Goal: Task Accomplishment & Management: Use online tool/utility

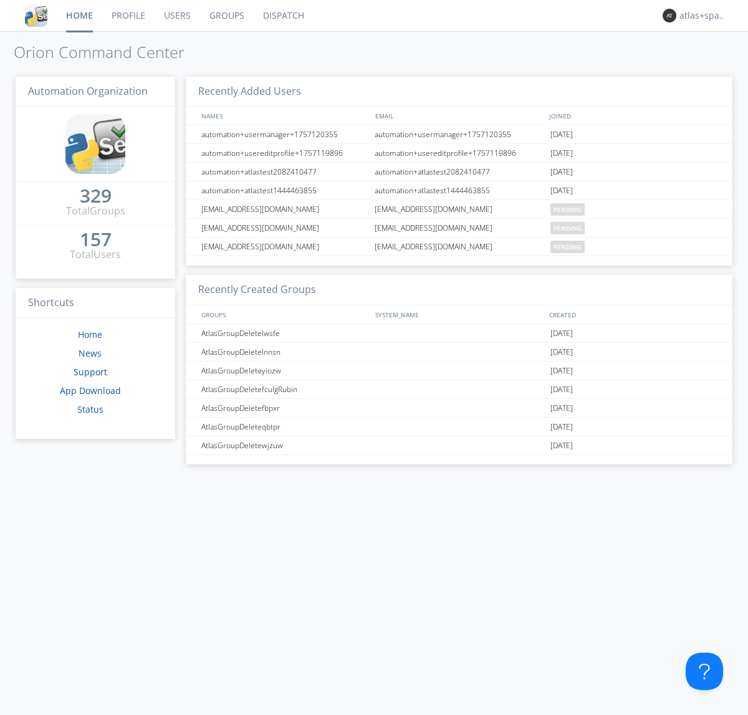
click at [283, 16] on link "Dispatch" at bounding box center [284, 15] width 60 height 31
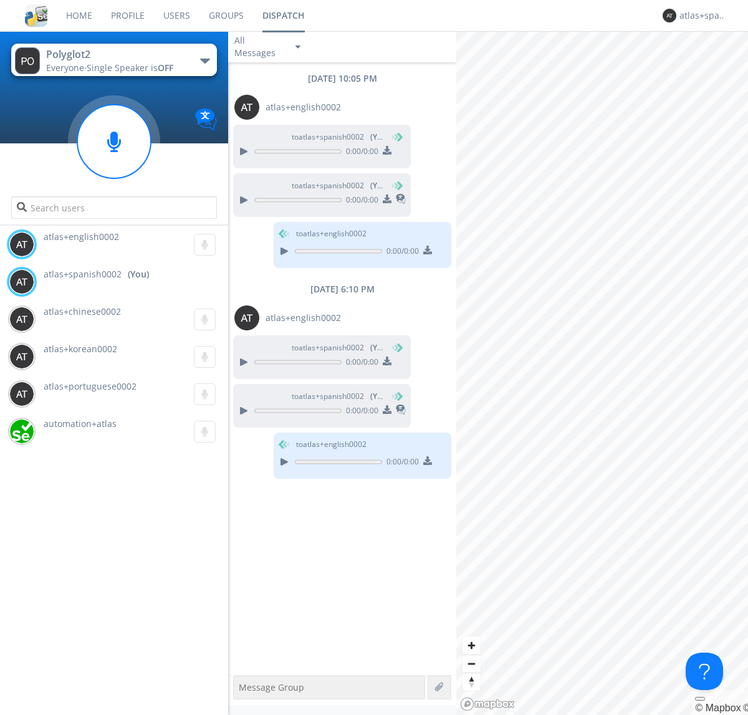
click at [205, 60] on div "button" at bounding box center [205, 61] width 10 height 5
click at [0, 0] on span "Polyglot3" at bounding box center [0, 0] width 0 height 0
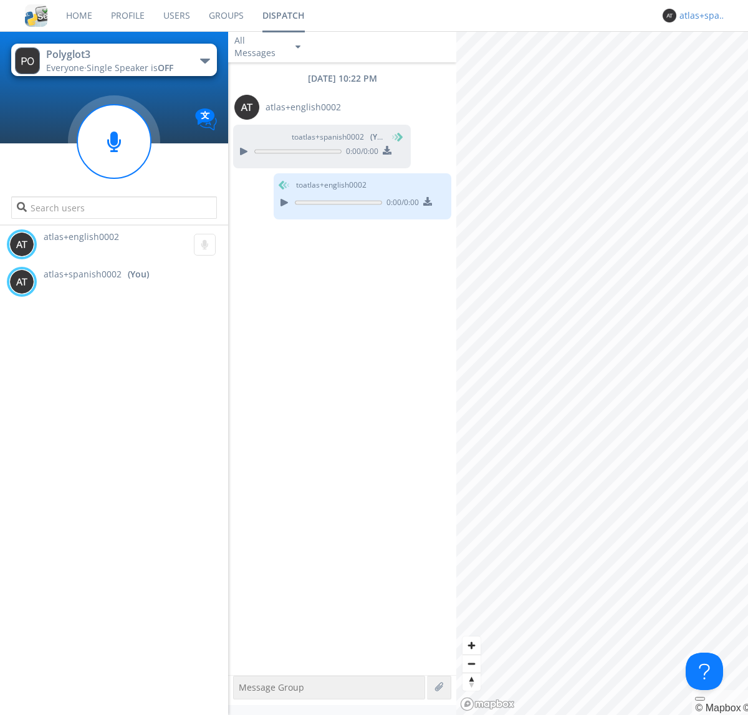
click at [700, 16] on div "atlas+spanish0002" at bounding box center [703, 15] width 47 height 12
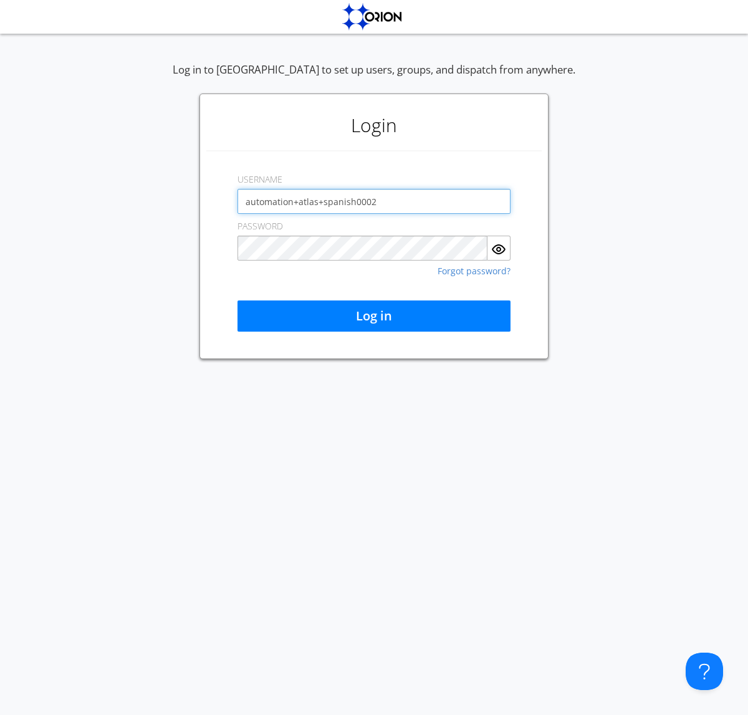
type input "automation+atlas+spanish0002"
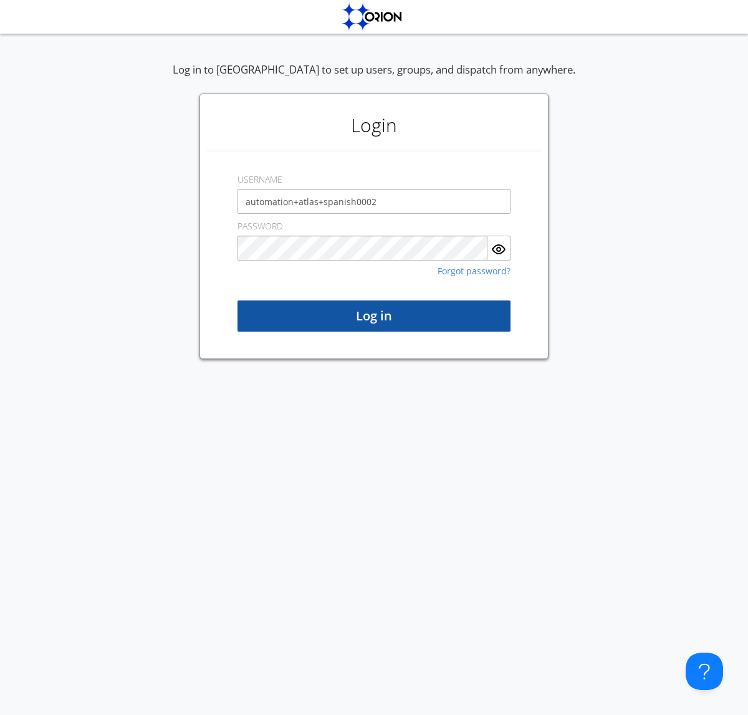
click at [374, 316] on button "Log in" at bounding box center [374, 316] width 273 height 31
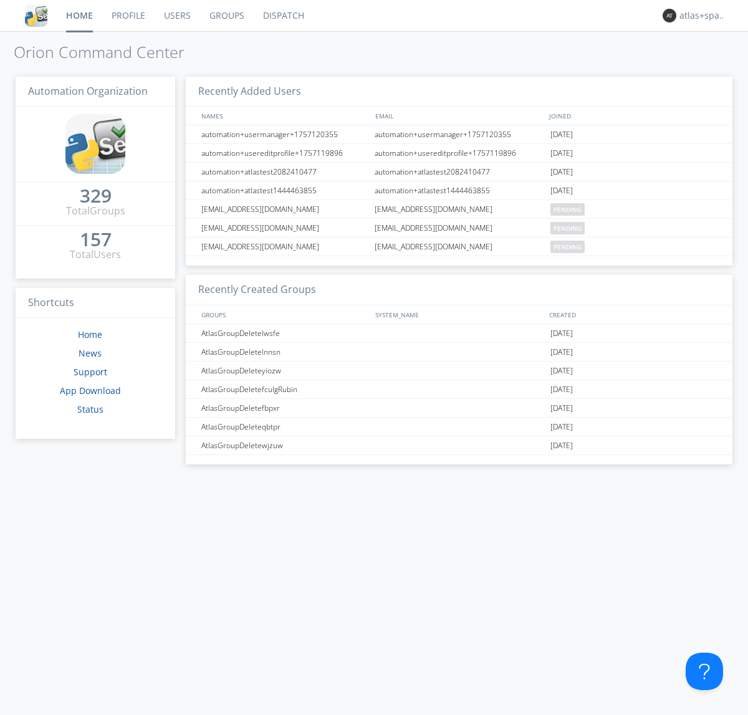
click at [283, 16] on link "Dispatch" at bounding box center [284, 15] width 60 height 31
